Goal: Transaction & Acquisition: Purchase product/service

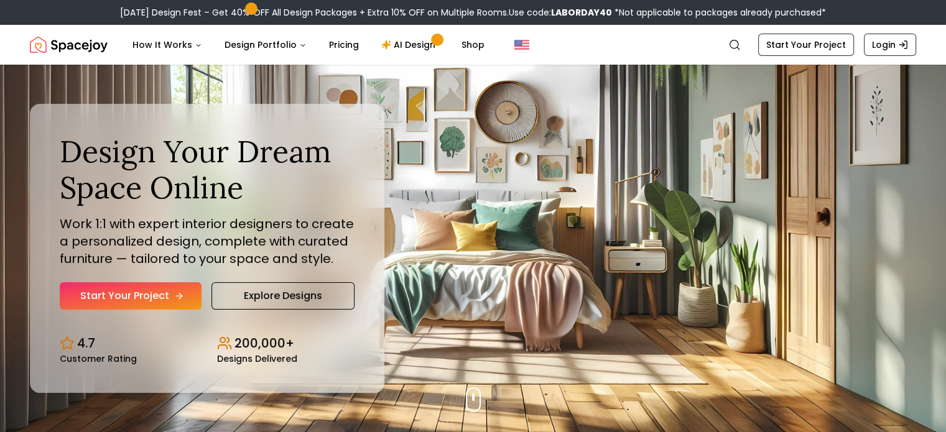
click at [179, 290] on link "Start Your Project" at bounding box center [131, 295] width 142 height 27
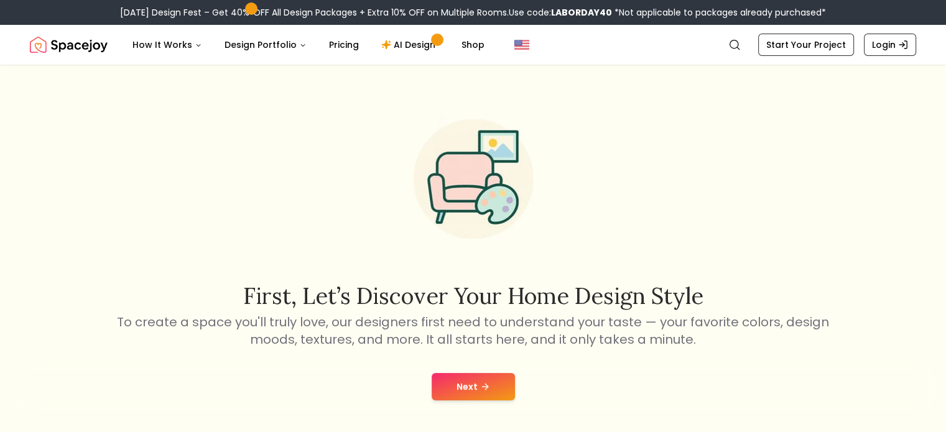
click at [479, 271] on div "First, let’s discover your home design style To create a space you'll truly lov…" at bounding box center [473, 226] width 716 height 244
click at [478, 380] on button "Next" at bounding box center [473, 386] width 83 height 27
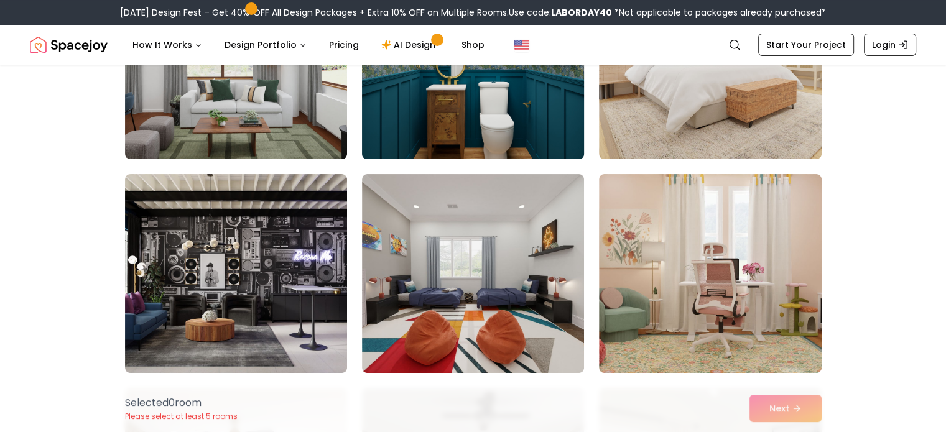
scroll to position [215, 0]
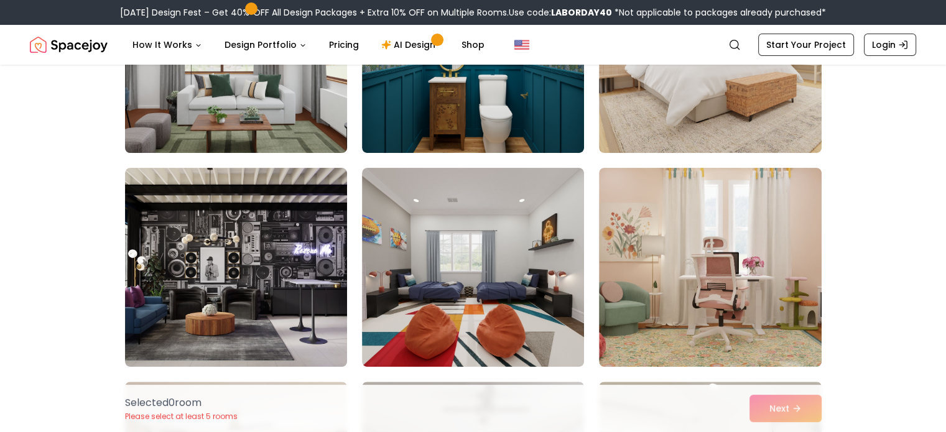
click at [294, 122] on img at bounding box center [235, 53] width 233 height 209
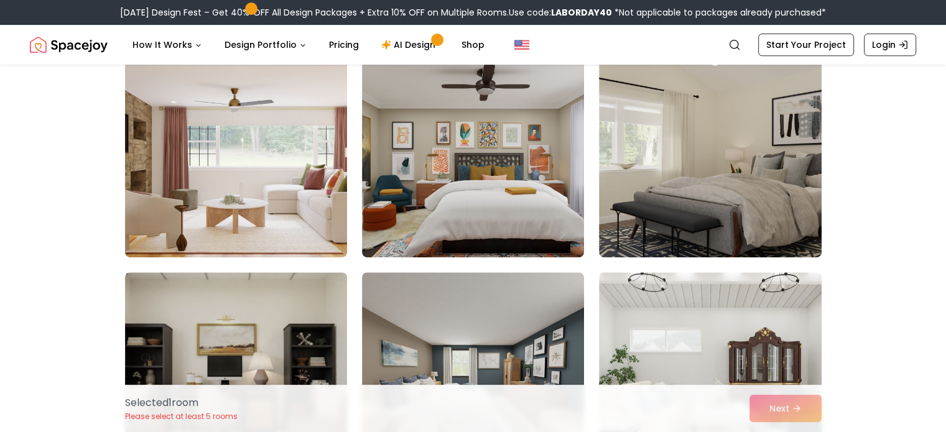
scroll to position [539, 0]
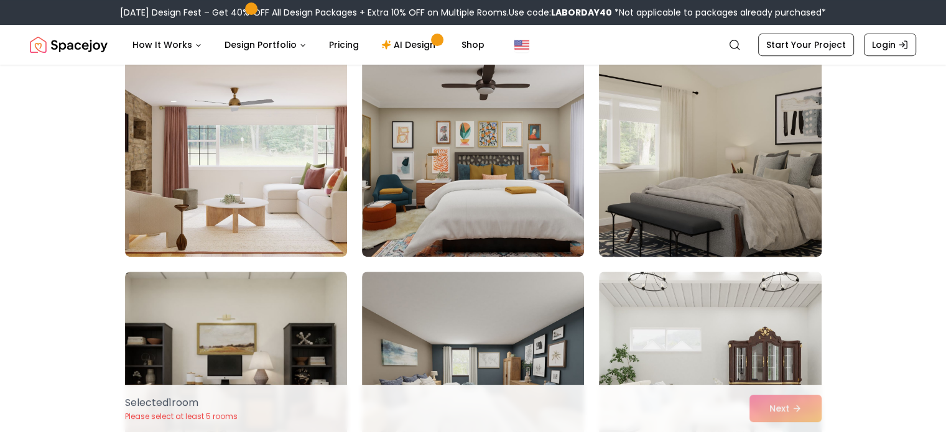
click at [710, 178] on img at bounding box center [709, 157] width 233 height 209
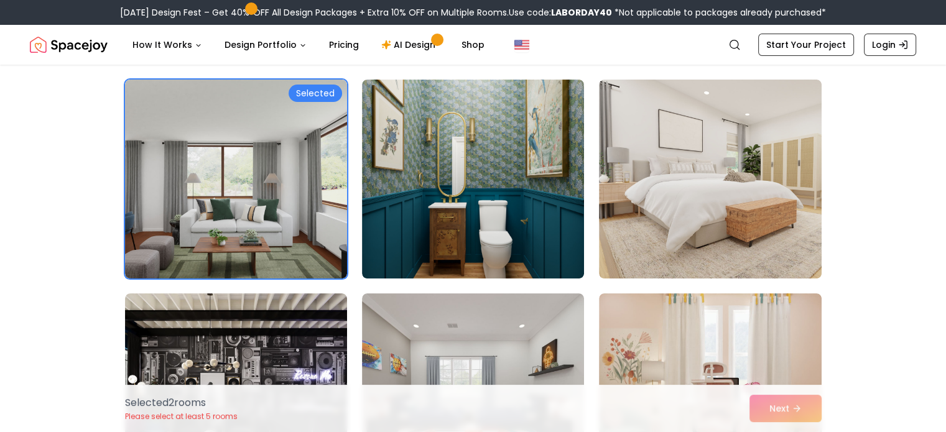
scroll to position [92, 0]
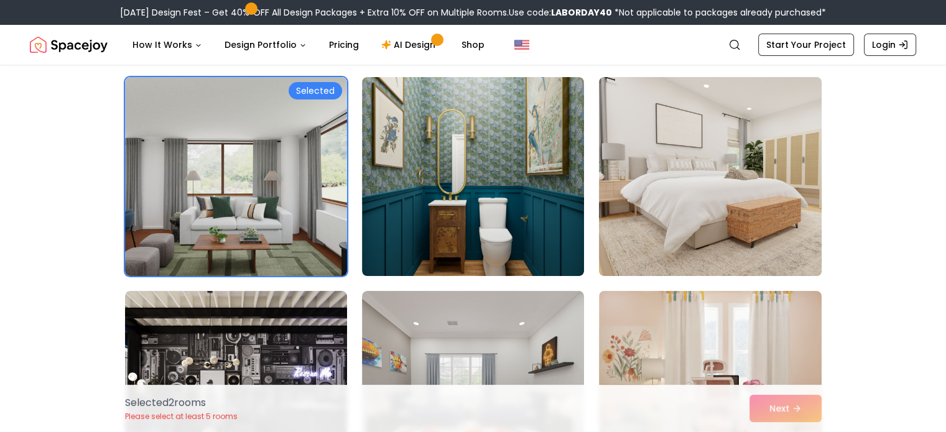
click at [790, 180] on img at bounding box center [709, 176] width 233 height 209
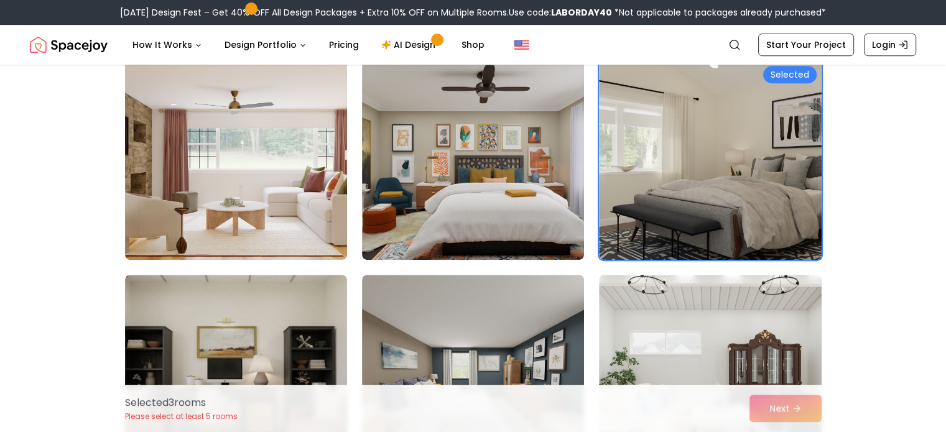
scroll to position [537, 0]
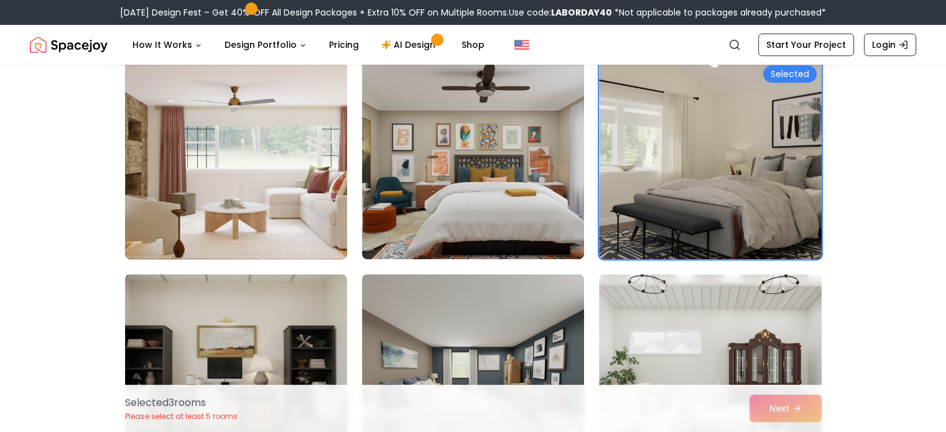
click at [262, 211] on img at bounding box center [235, 159] width 233 height 209
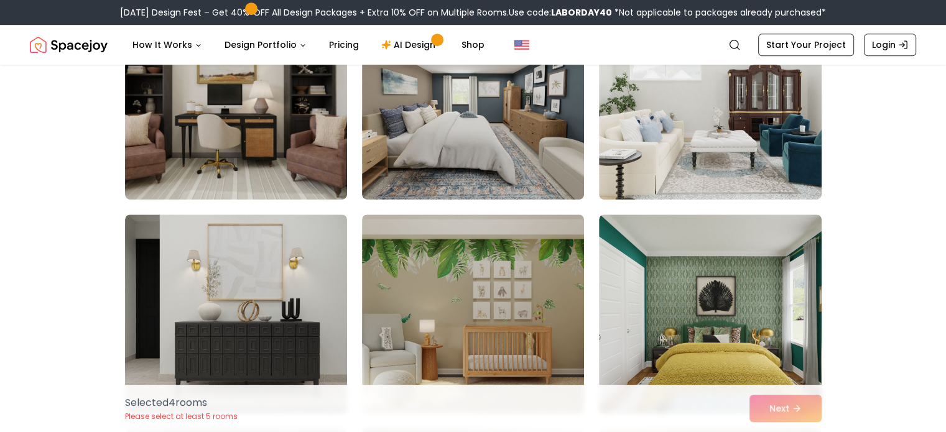
scroll to position [943, 0]
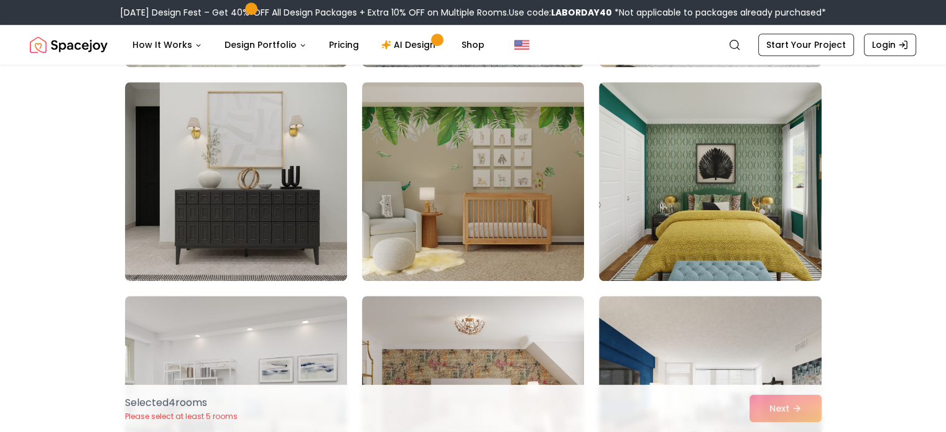
click at [262, 211] on img at bounding box center [236, 181] width 222 height 199
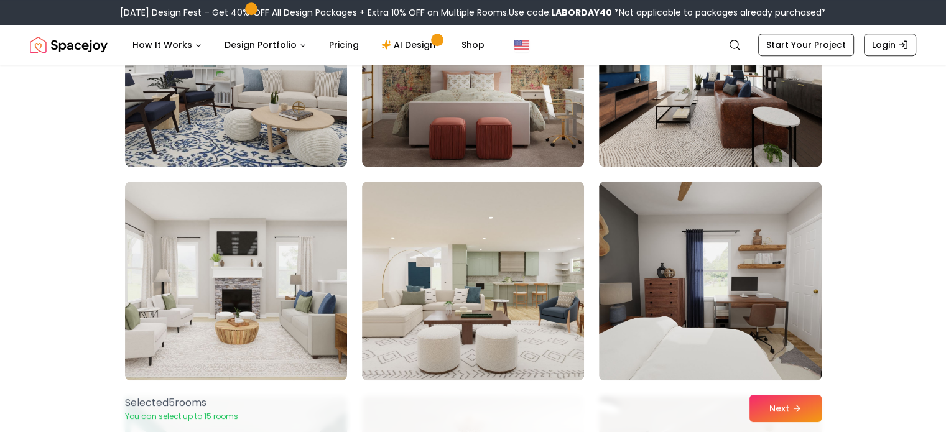
scroll to position [1290, 0]
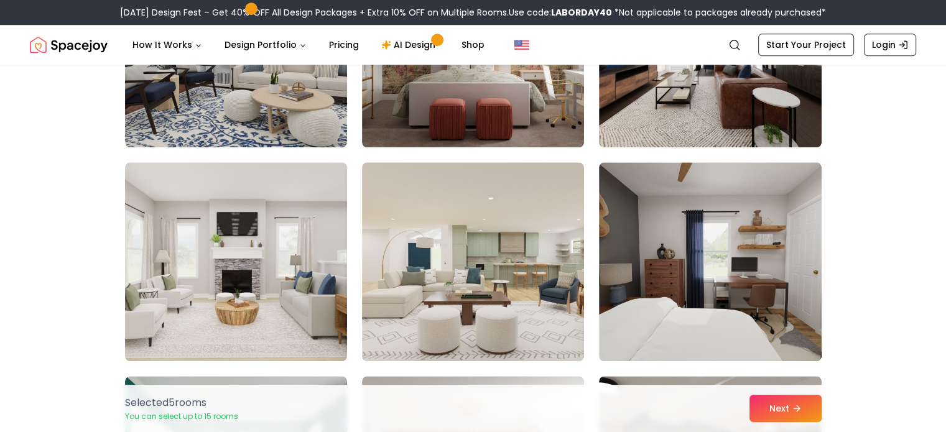
click at [262, 211] on img at bounding box center [236, 261] width 222 height 199
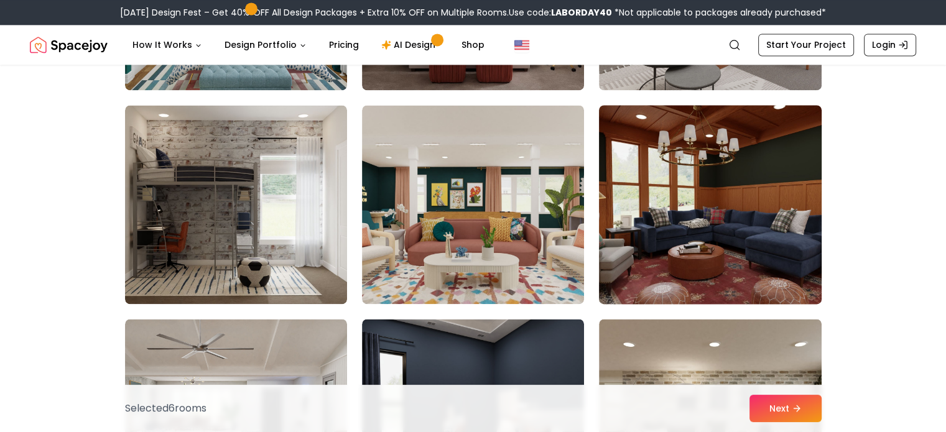
scroll to position [1777, 0]
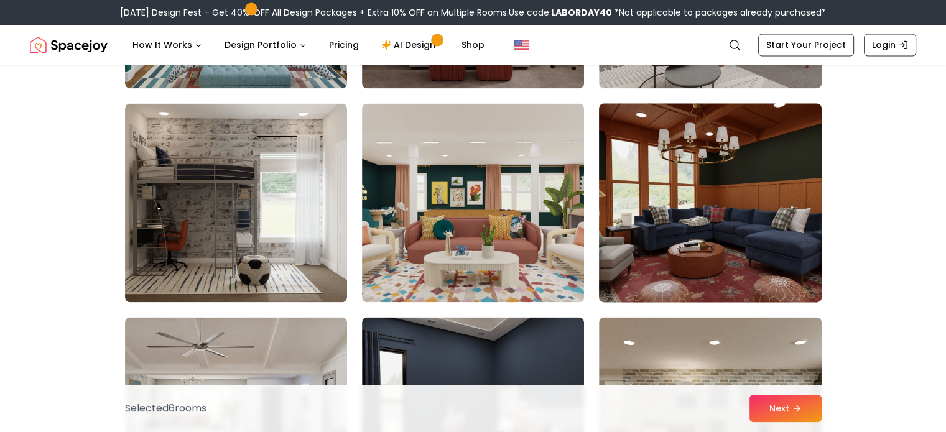
click at [771, 223] on img at bounding box center [709, 202] width 233 height 209
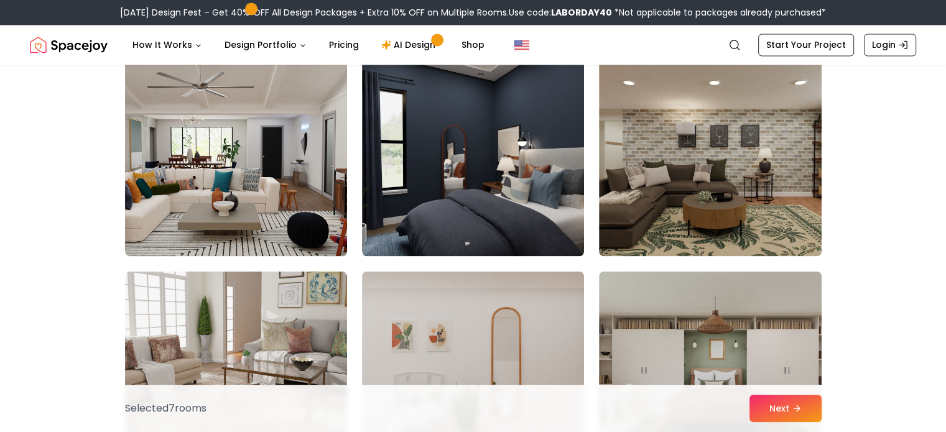
scroll to position [2047, 0]
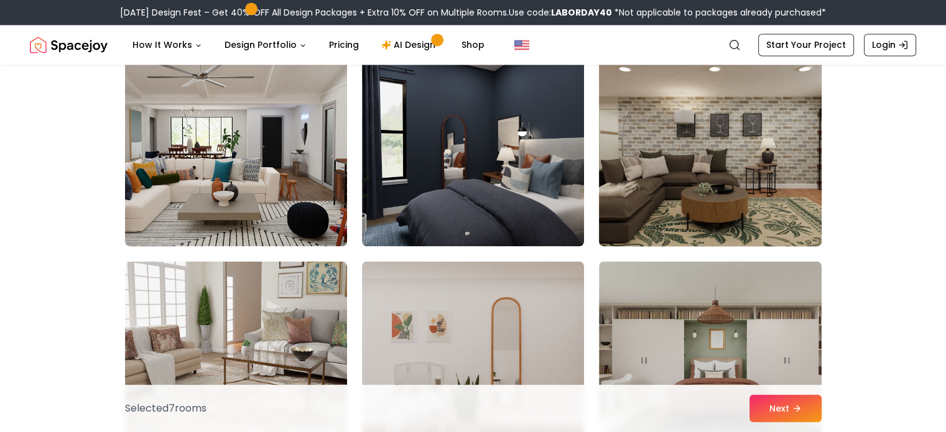
click at [705, 181] on img at bounding box center [709, 146] width 233 height 209
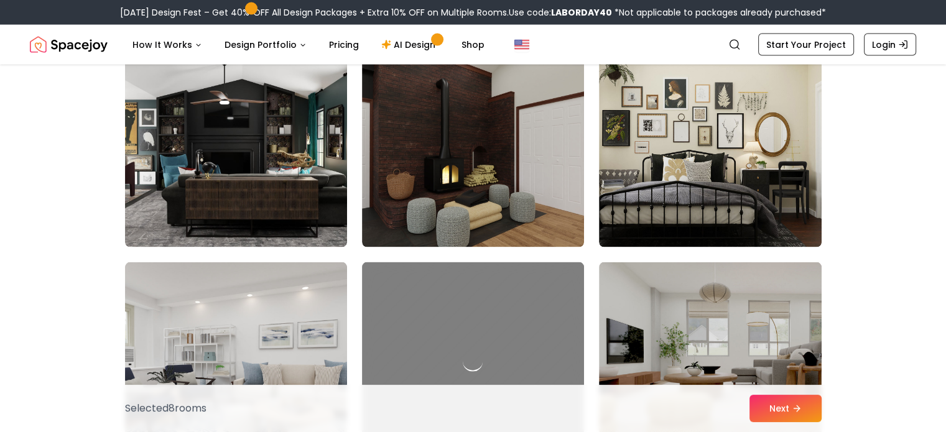
scroll to position [2688, 0]
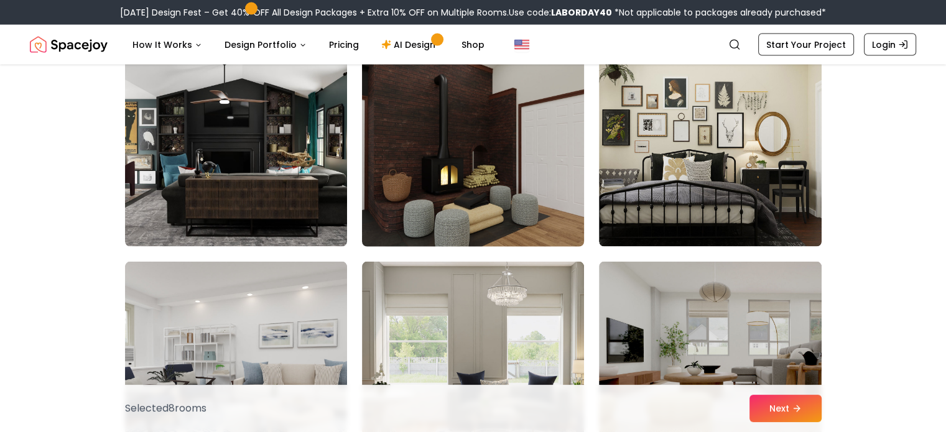
click at [419, 160] on img at bounding box center [472, 147] width 233 height 209
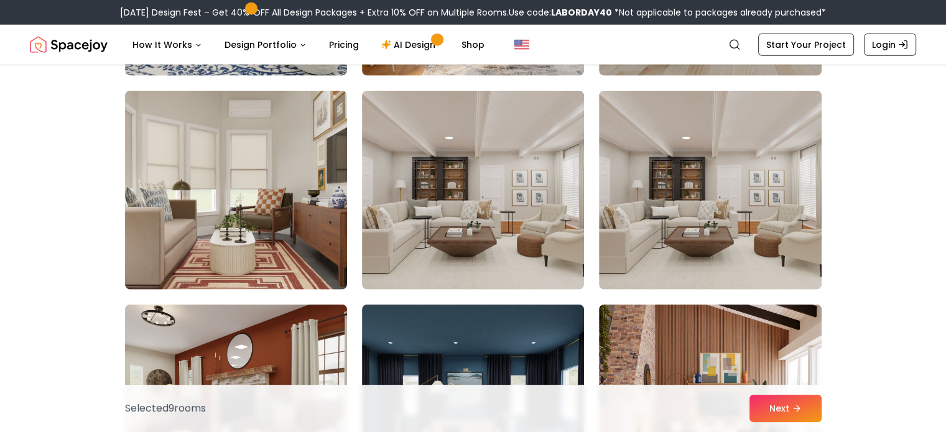
scroll to position [3076, 0]
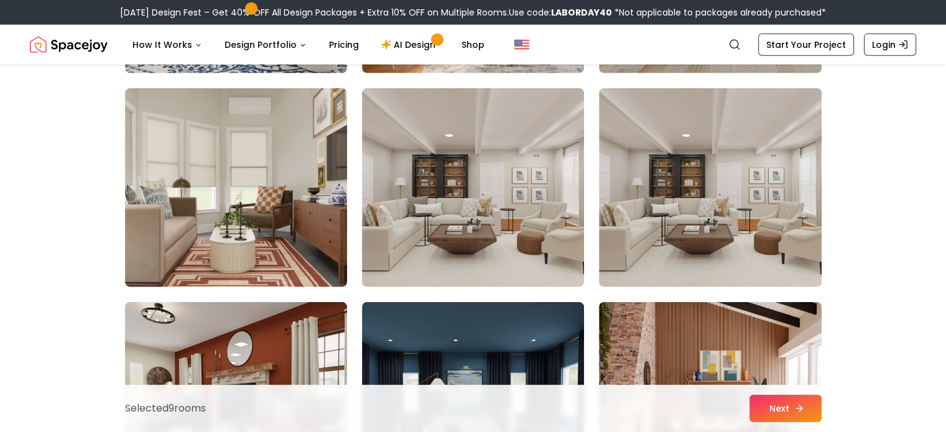
click at [789, 407] on button "Next" at bounding box center [785, 408] width 72 height 27
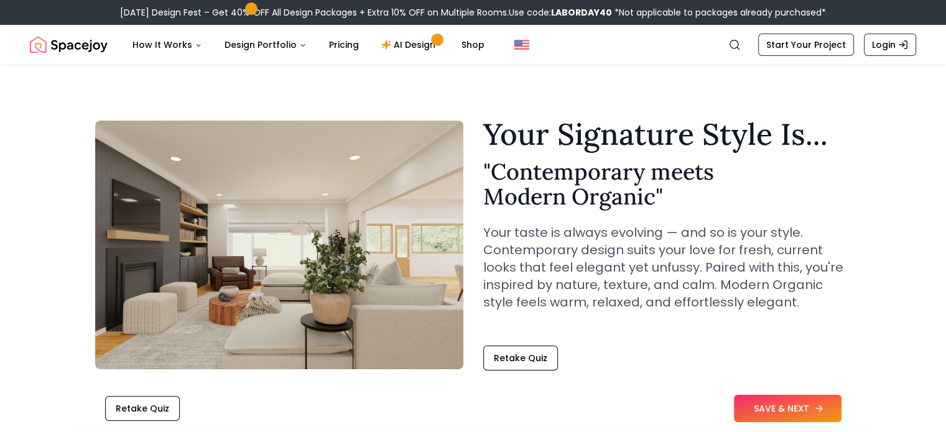
click at [765, 404] on button "SAVE & NEXT" at bounding box center [788, 408] width 108 height 27
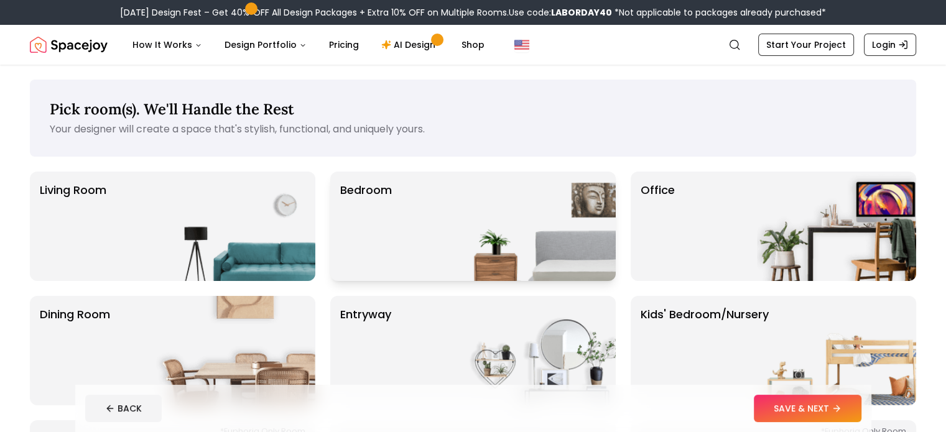
click at [491, 179] on img at bounding box center [535, 226] width 159 height 109
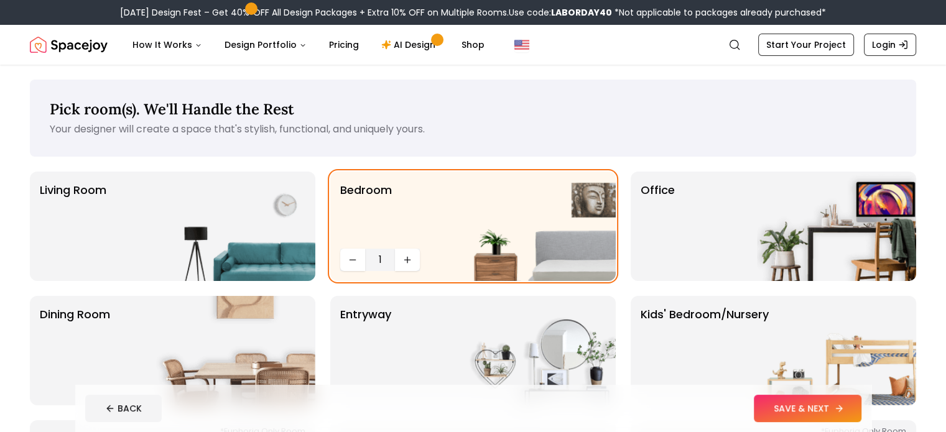
click at [861, 415] on button "SAVE & NEXT" at bounding box center [808, 408] width 108 height 27
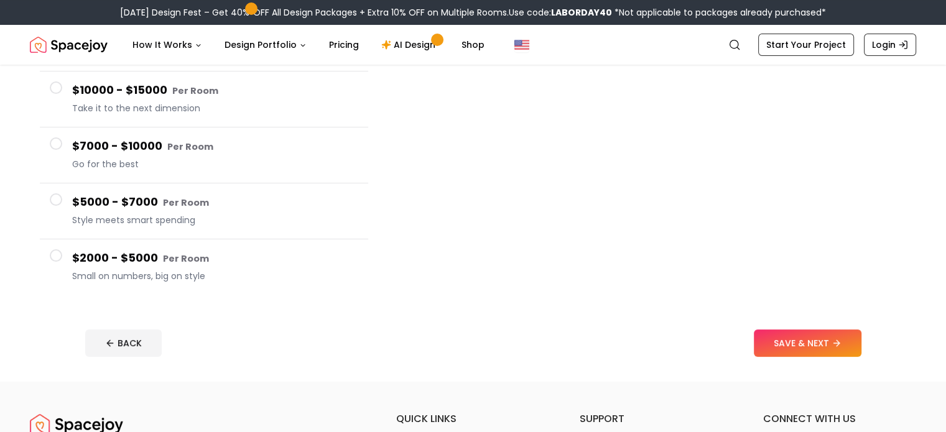
scroll to position [182, 0]
click at [168, 255] on small "Per Room" at bounding box center [186, 258] width 46 height 12
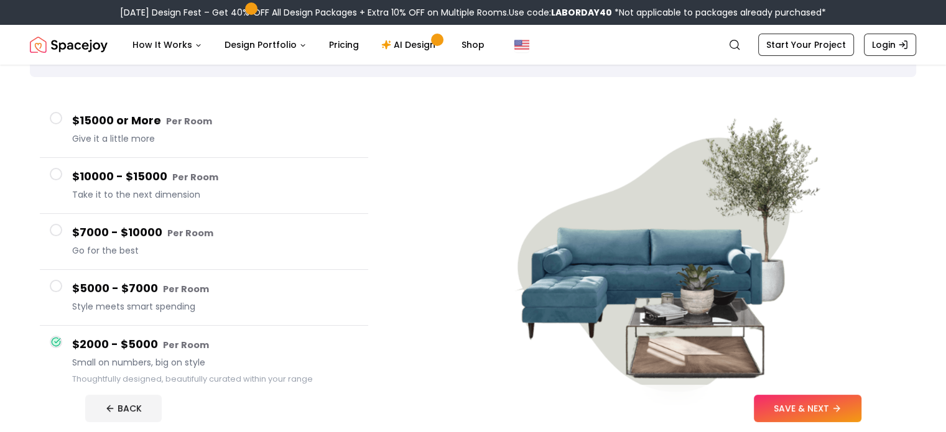
scroll to position [80, 0]
click at [190, 307] on span "Style meets smart spending" at bounding box center [215, 306] width 286 height 12
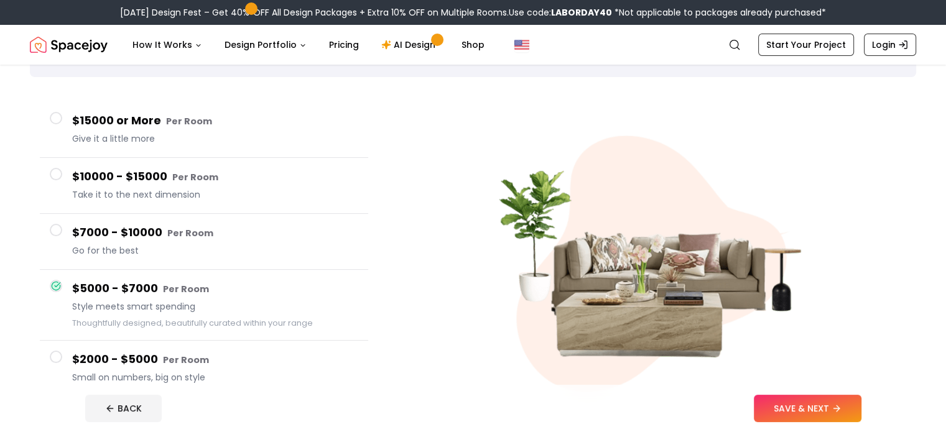
click at [182, 358] on small "Per Room" at bounding box center [186, 360] width 46 height 12
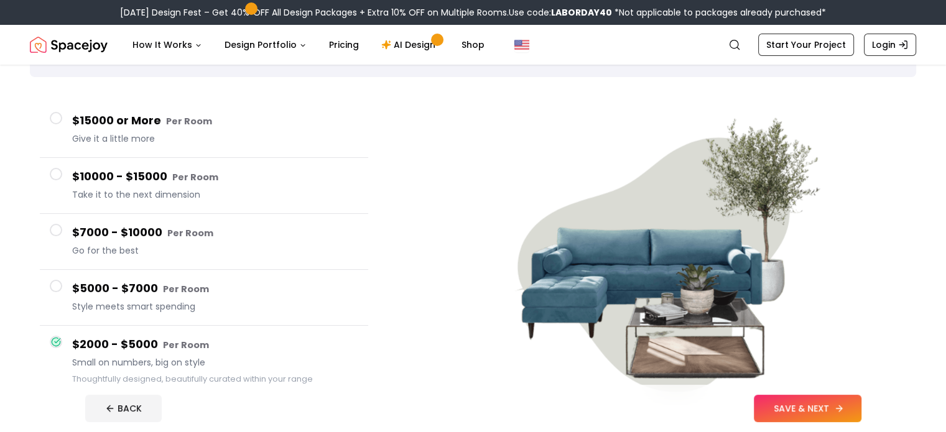
click at [858, 405] on button "SAVE & NEXT" at bounding box center [808, 408] width 108 height 27
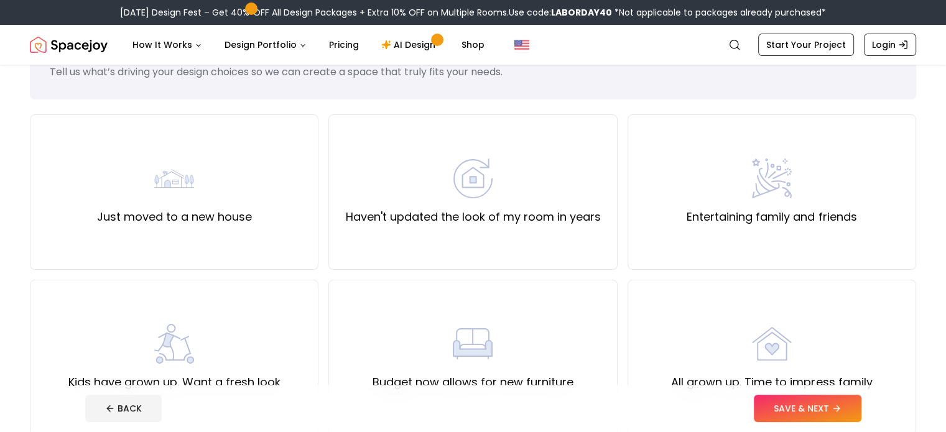
scroll to position [57, 0]
click at [472, 228] on div "Haven't updated the look of my room in years" at bounding box center [472, 191] width 289 height 155
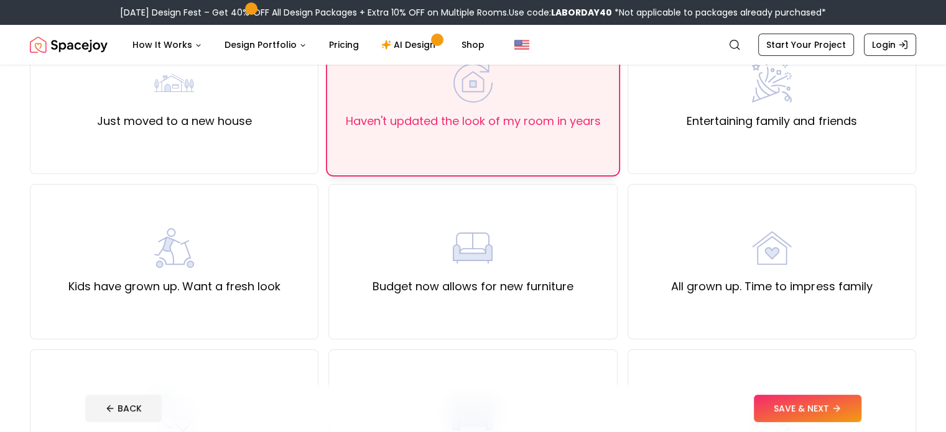
scroll to position [164, 0]
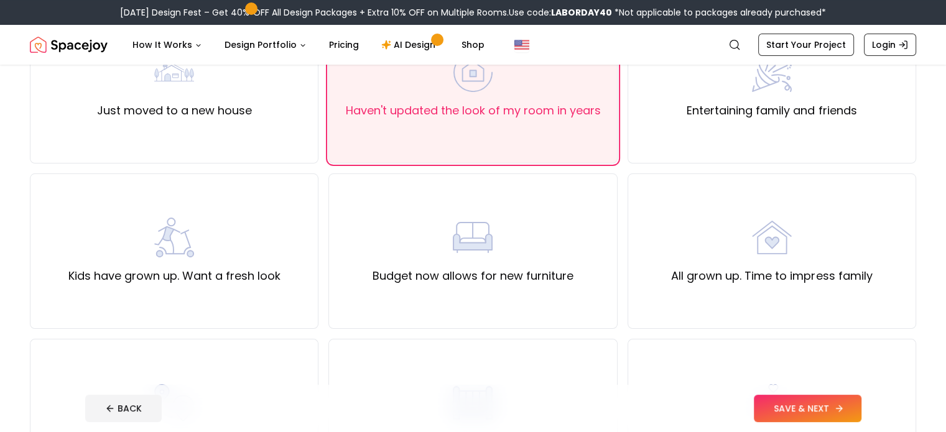
click at [840, 413] on button "SAVE & NEXT" at bounding box center [808, 408] width 108 height 27
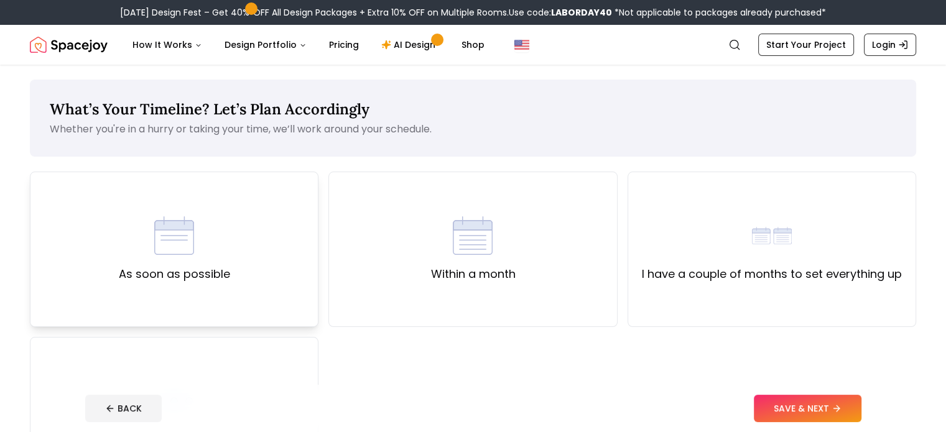
click at [272, 267] on div "As soon as possible" at bounding box center [174, 249] width 289 height 155
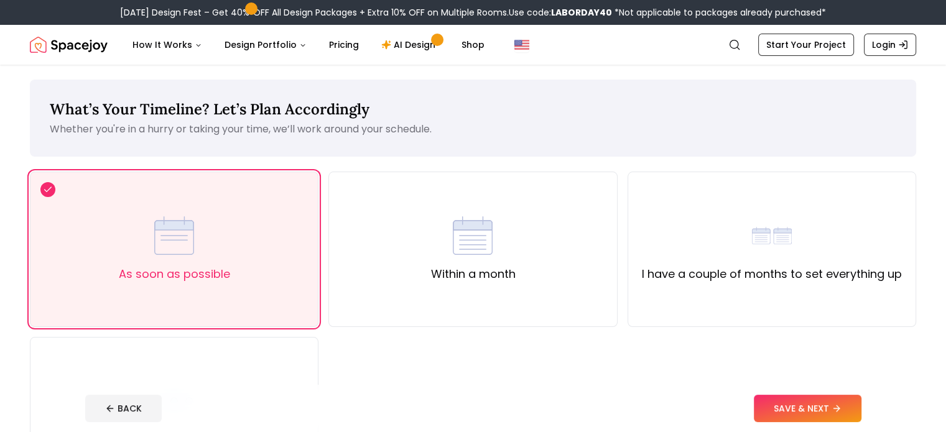
click at [831, 422] on button "SAVE & NEXT" at bounding box center [808, 408] width 108 height 27
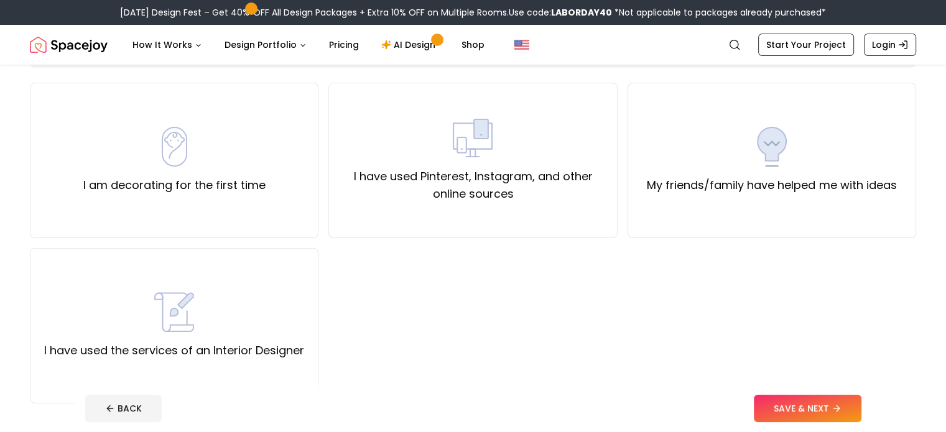
scroll to position [90, 0]
click at [465, 218] on div "I have used Pinterest, Instagram, and other online sources" at bounding box center [472, 159] width 289 height 155
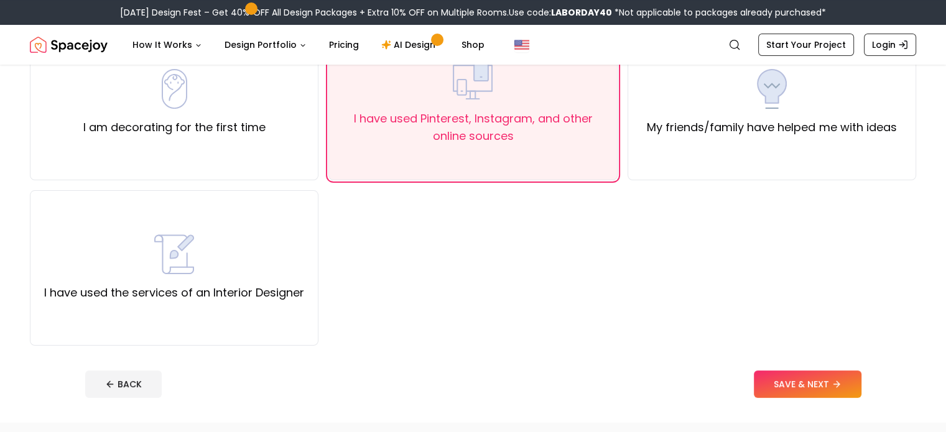
scroll to position [147, 0]
click at [827, 381] on button "SAVE & NEXT" at bounding box center [808, 384] width 108 height 27
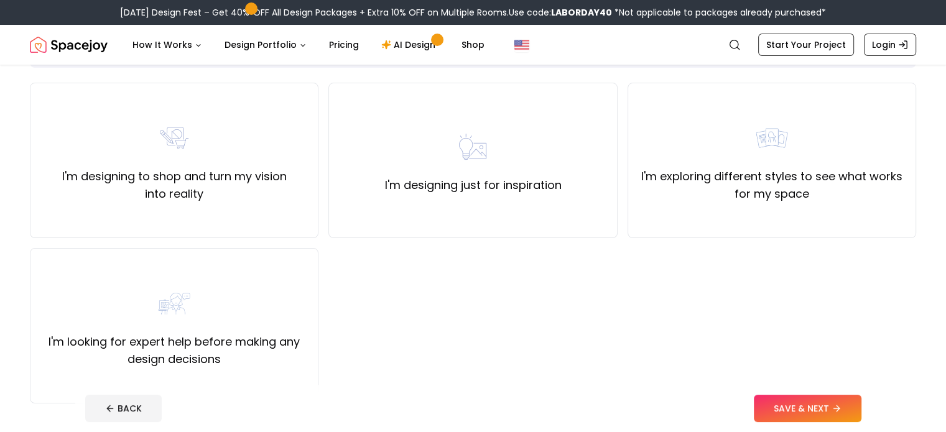
scroll to position [90, 0]
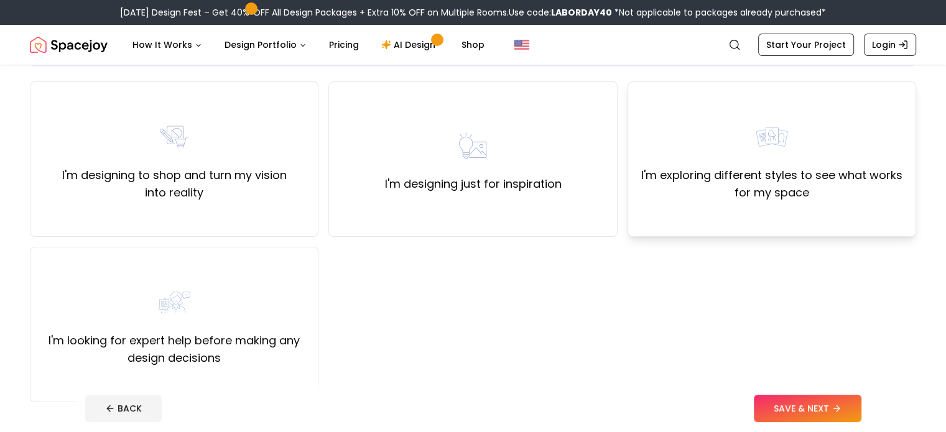
click at [709, 211] on div "I'm exploring different styles to see what works for my space" at bounding box center [771, 158] width 289 height 155
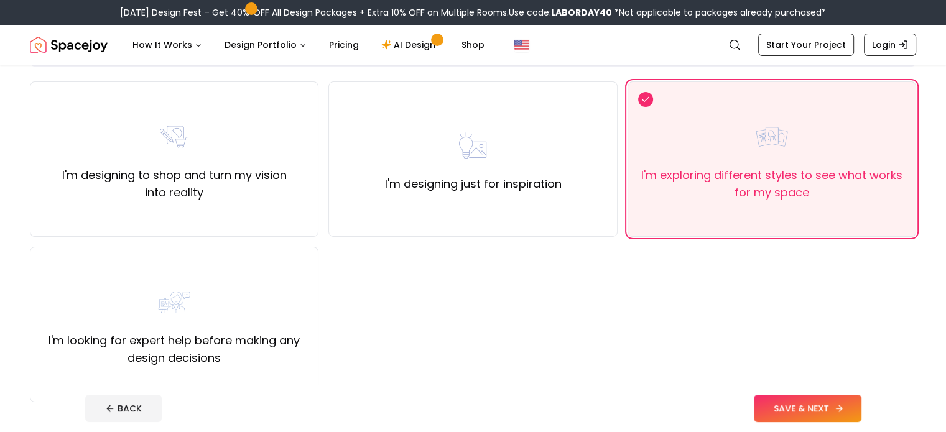
click at [836, 407] on button "SAVE & NEXT" at bounding box center [808, 408] width 108 height 27
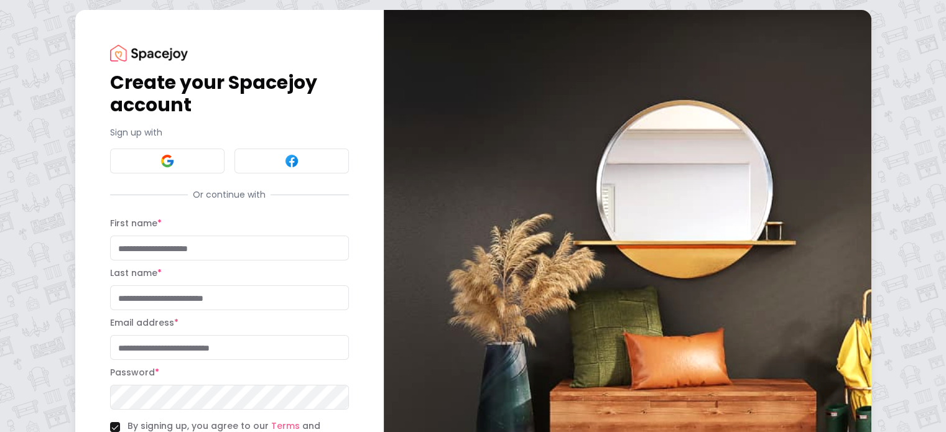
click at [137, 183] on div "Create your Spacejoy account Sign up with Or continue with First name * Last na…" at bounding box center [229, 274] width 239 height 458
click at [128, 162] on button at bounding box center [167, 161] width 114 height 25
